Goal: Use online tool/utility: Utilize a website feature to perform a specific function

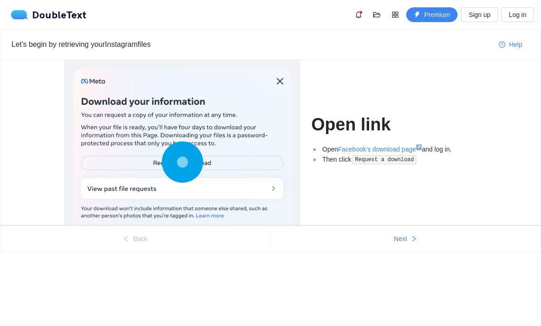
click at [413, 240] on icon "right" at bounding box center [414, 239] width 3 height 6
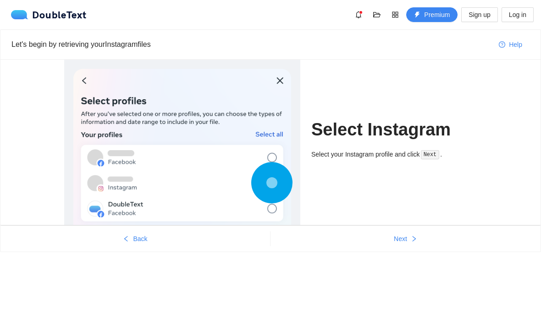
click at [408, 244] on button "Next" at bounding box center [406, 238] width 270 height 15
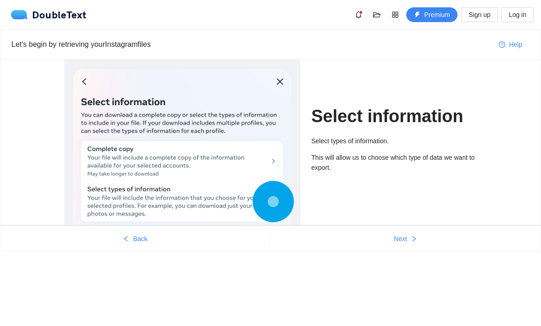
click at [409, 245] on button "Next" at bounding box center [406, 238] width 270 height 15
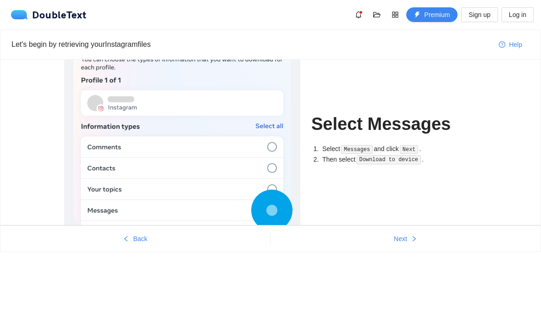
click at [414, 242] on span "right" at bounding box center [414, 238] width 6 height 7
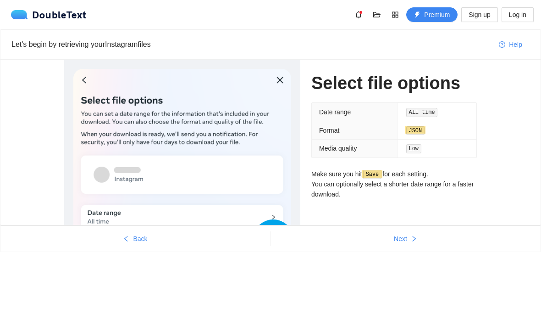
click at [404, 245] on button "Next" at bounding box center [406, 238] width 270 height 15
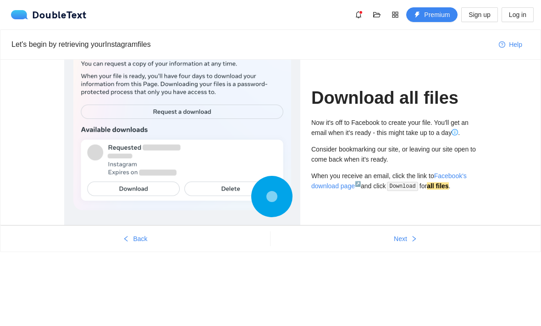
click at [405, 245] on button "Next" at bounding box center [406, 238] width 270 height 15
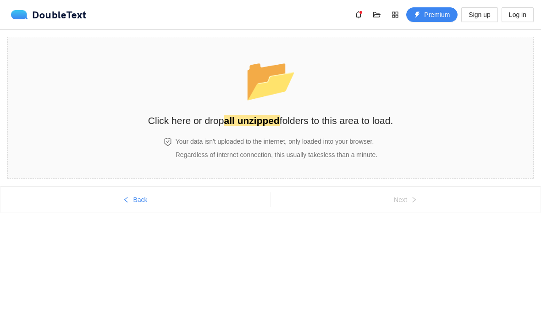
click at [379, 140] on div "Your data isn't uploaded to the internet, only loaded into your browser. Regard…" at bounding box center [276, 147] width 205 height 23
click at [342, 129] on div "📂 Click here or drop all unzipped folders to this area to load." at bounding box center [270, 89] width 245 height 86
click at [381, 122] on h2 "Click here or drop all unzipped folders to this area to load." at bounding box center [270, 120] width 245 height 15
click at [367, 89] on div "📂 Click here or drop all unzipped folders to this area to load." at bounding box center [270, 87] width 245 height 82
click at [320, 100] on div "📂 Click here or drop all unzipped folders to this area to load." at bounding box center [270, 87] width 245 height 82
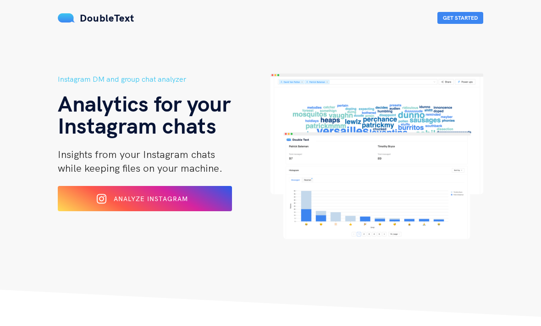
click at [217, 200] on button "Analyze Instagram" at bounding box center [145, 198] width 174 height 25
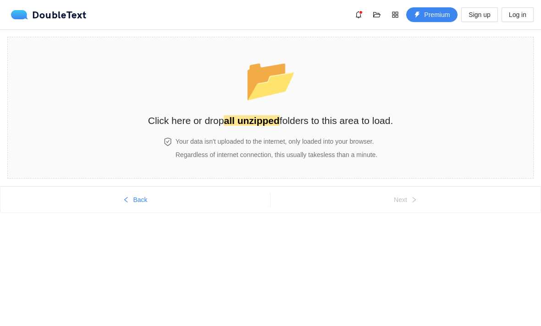
click at [356, 117] on h2 "Click here or drop all unzipped folders to this area to load." at bounding box center [270, 120] width 245 height 15
click at [476, 16] on span "Sign up" at bounding box center [480, 15] width 22 height 10
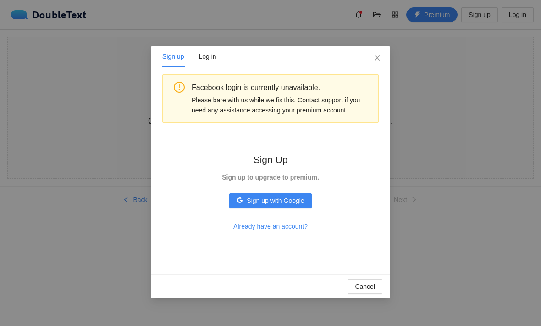
click at [304, 202] on span "Sign up with Google" at bounding box center [275, 200] width 57 height 10
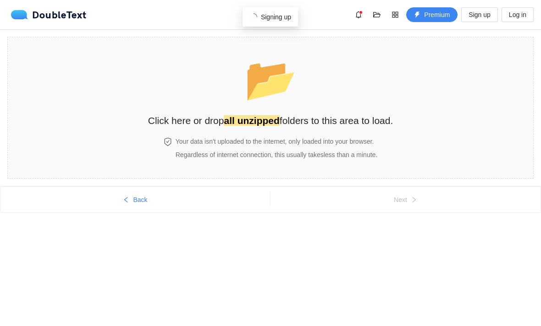
click at [361, 119] on h2 "Click here or drop all unzipped folders to this area to load." at bounding box center [270, 120] width 245 height 15
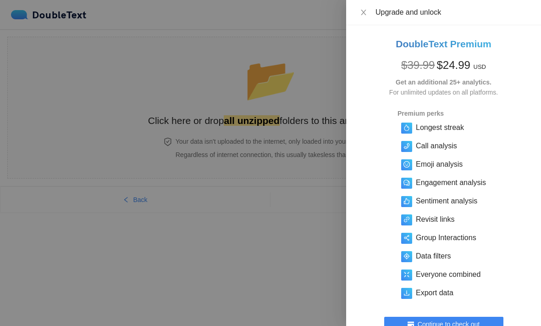
click at [367, 10] on button "Close" at bounding box center [363, 12] width 13 height 9
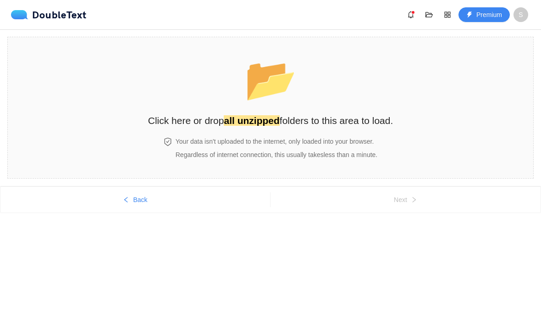
click at [303, 124] on h2 "Click here or drop all unzipped folders to this area to load." at bounding box center [270, 120] width 245 height 15
click at [335, 104] on div "📂 Click here or drop all unzipped folders to this area to load." at bounding box center [270, 87] width 245 height 82
click at [377, 139] on h4 "Your data isn't uploaded to the internet, only loaded into your browser." at bounding box center [277, 141] width 202 height 10
click at [294, 118] on h2 "Click here or drop all unzipped folders to this area to load." at bounding box center [270, 120] width 245 height 15
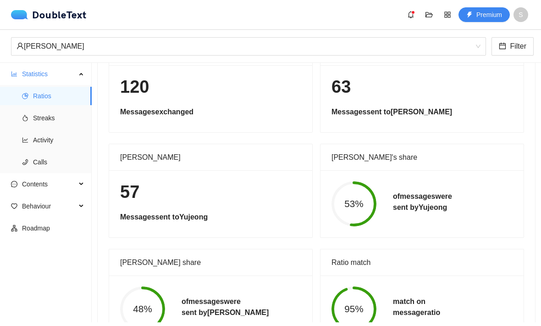
scroll to position [27, 0]
click at [49, 109] on span "Streaks" at bounding box center [58, 118] width 51 height 18
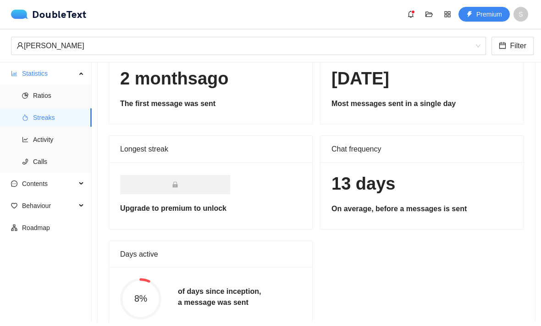
scroll to position [78, 0]
click at [50, 131] on span "Activity" at bounding box center [58, 140] width 51 height 18
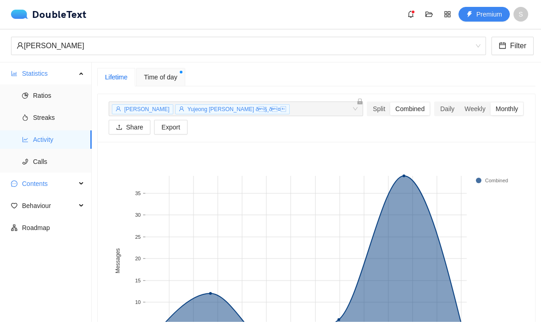
click at [26, 175] on span "Contents" at bounding box center [49, 184] width 54 height 18
click at [45, 197] on span "Word Cloud" at bounding box center [58, 206] width 51 height 18
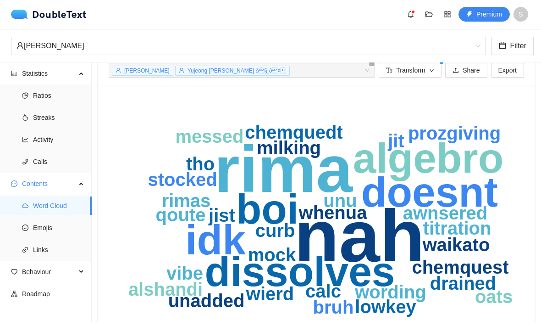
scroll to position [12, 0]
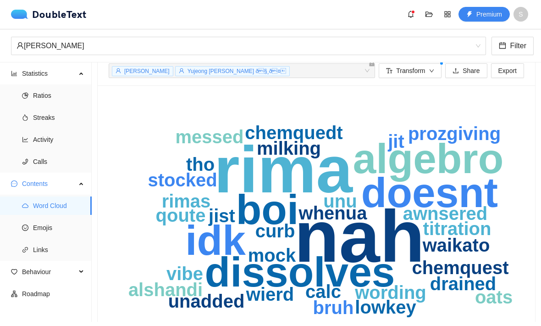
click at [45, 219] on span "Emojis" at bounding box center [58, 228] width 51 height 18
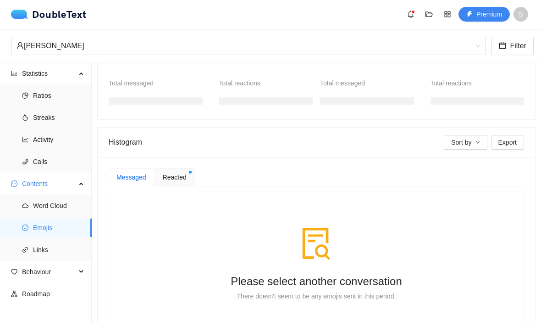
scroll to position [108, 0]
click at [52, 241] on span "Links" at bounding box center [58, 250] width 51 height 18
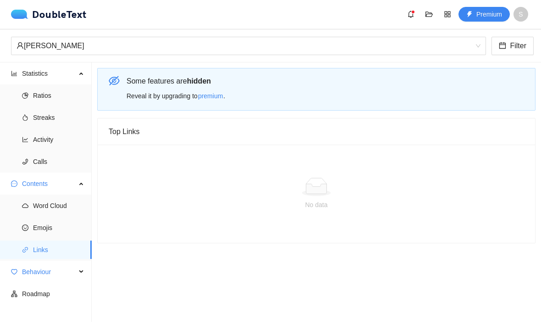
click at [45, 263] on span "Behaviour" at bounding box center [49, 272] width 54 height 18
click at [54, 285] on span "Engagement" at bounding box center [58, 294] width 51 height 18
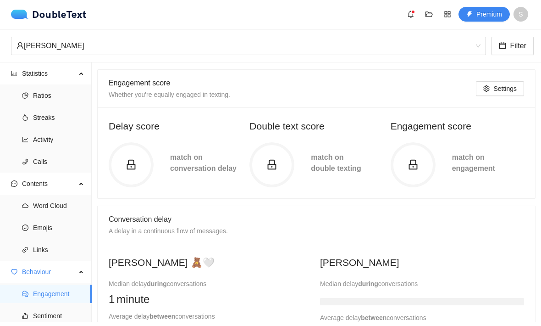
scroll to position [48, 0]
click at [131, 160] on icon "lock" at bounding box center [131, 165] width 11 height 11
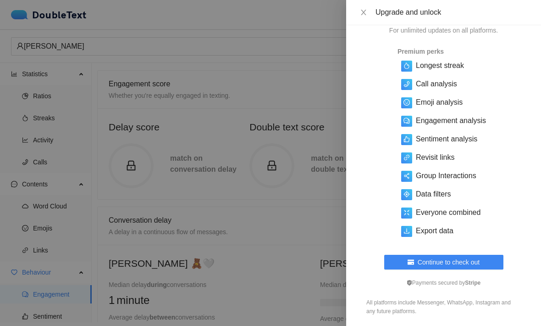
click at [366, 15] on icon "close" at bounding box center [363, 13] width 5 height 6
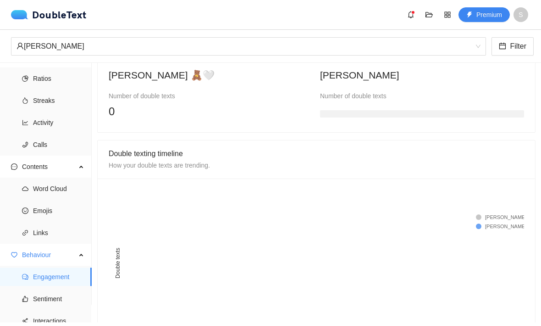
scroll to position [17, 0]
click at [39, 290] on span "Sentiment" at bounding box center [58, 299] width 51 height 18
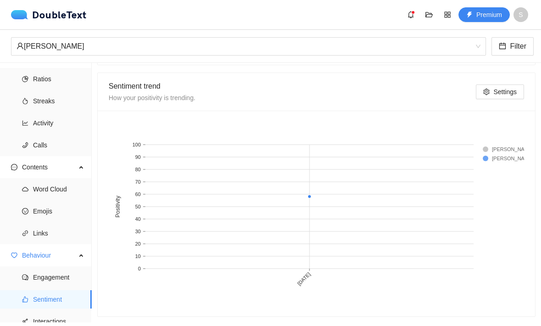
scroll to position [466, 0]
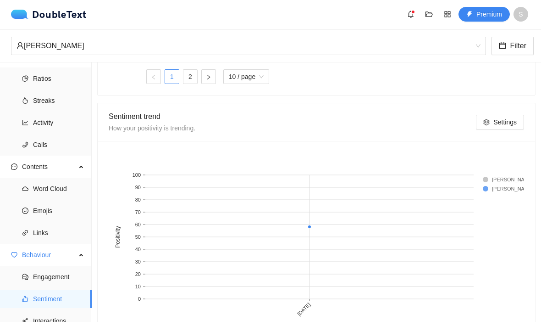
click at [37, 312] on span "Interactions" at bounding box center [58, 321] width 51 height 18
